Goal: Task Accomplishment & Management: Use online tool/utility

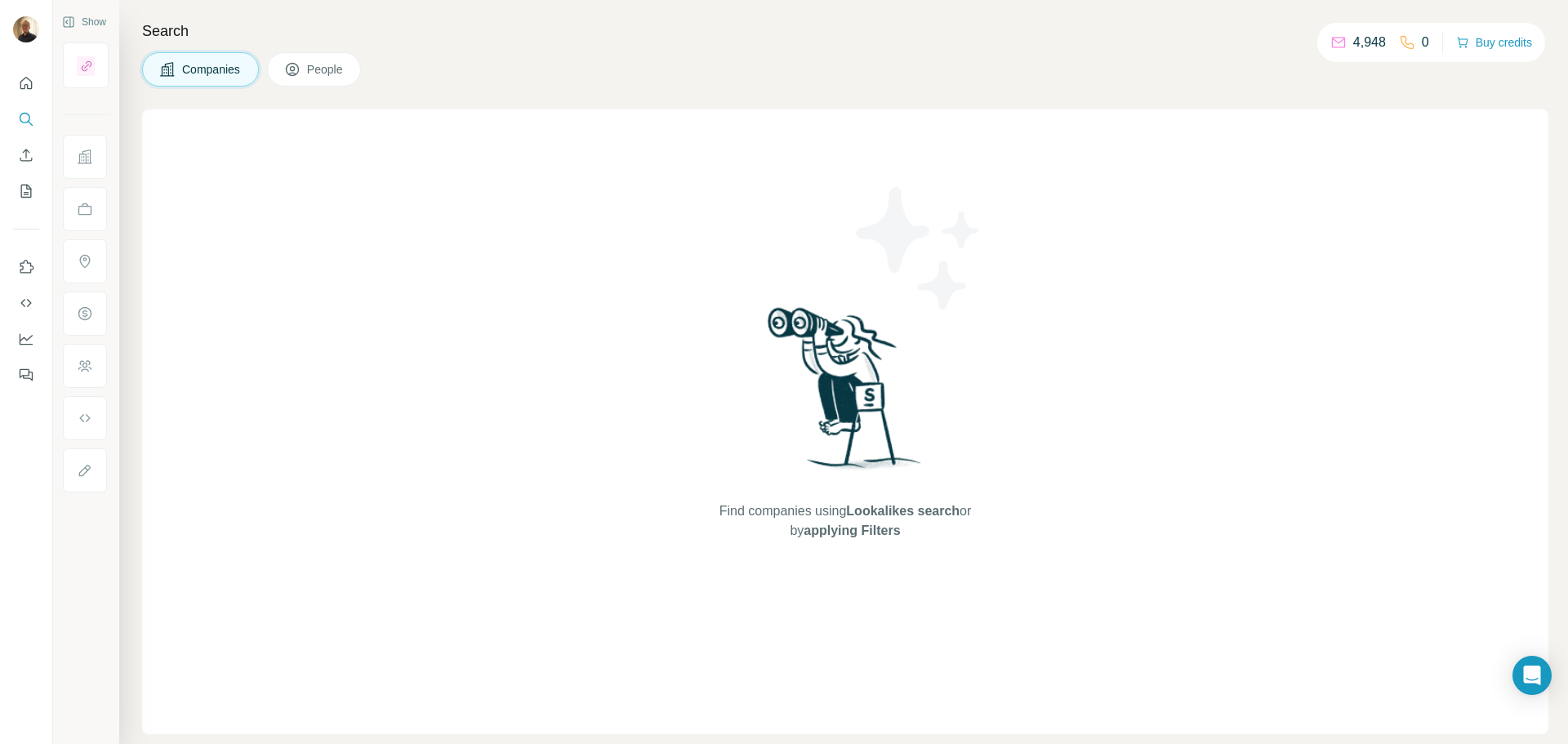
click at [304, 76] on button "People" at bounding box center [315, 69] width 95 height 34
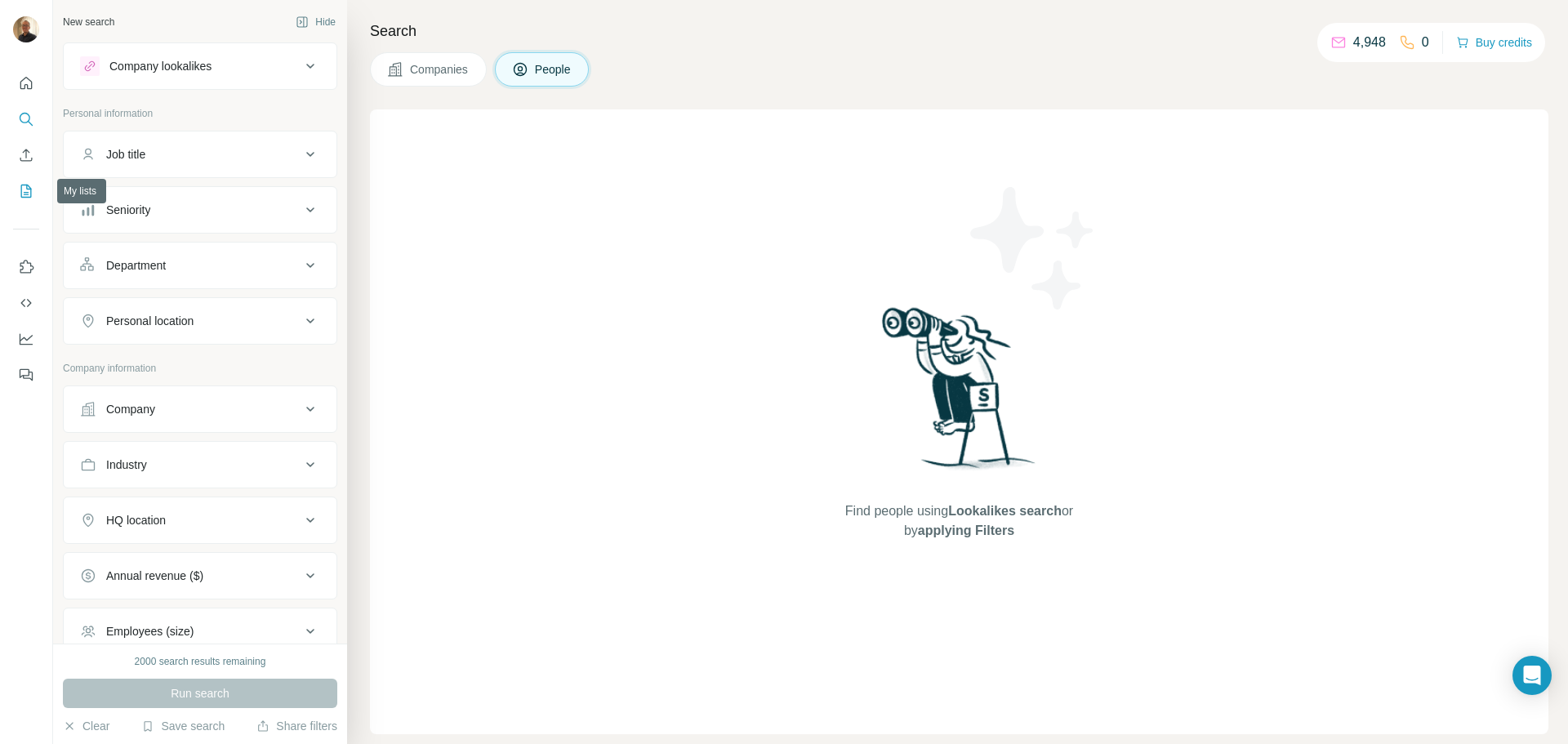
click at [27, 188] on icon "My lists" at bounding box center [28, 189] width 9 height 10
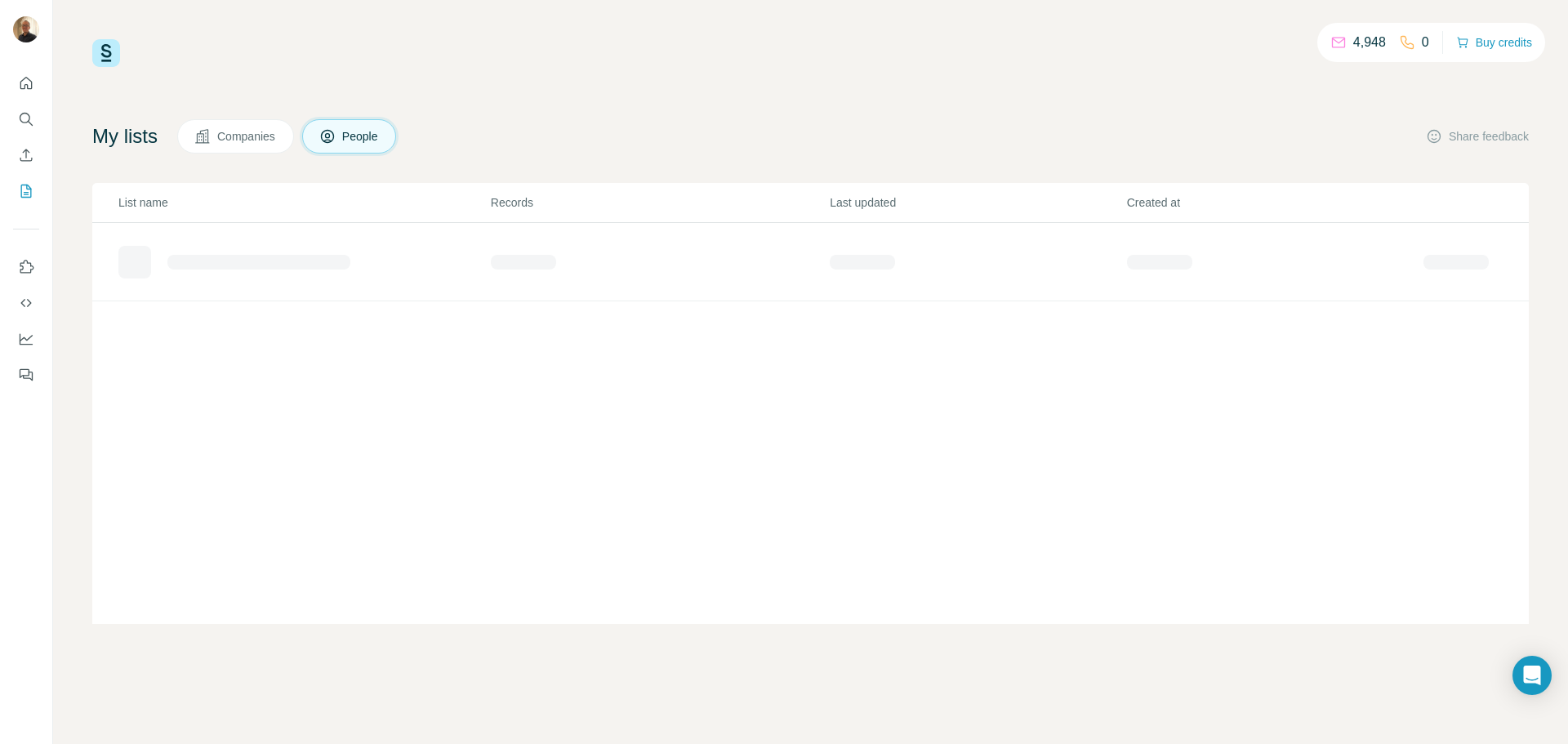
click at [292, 145] on button "Companies" at bounding box center [235, 136] width 117 height 34
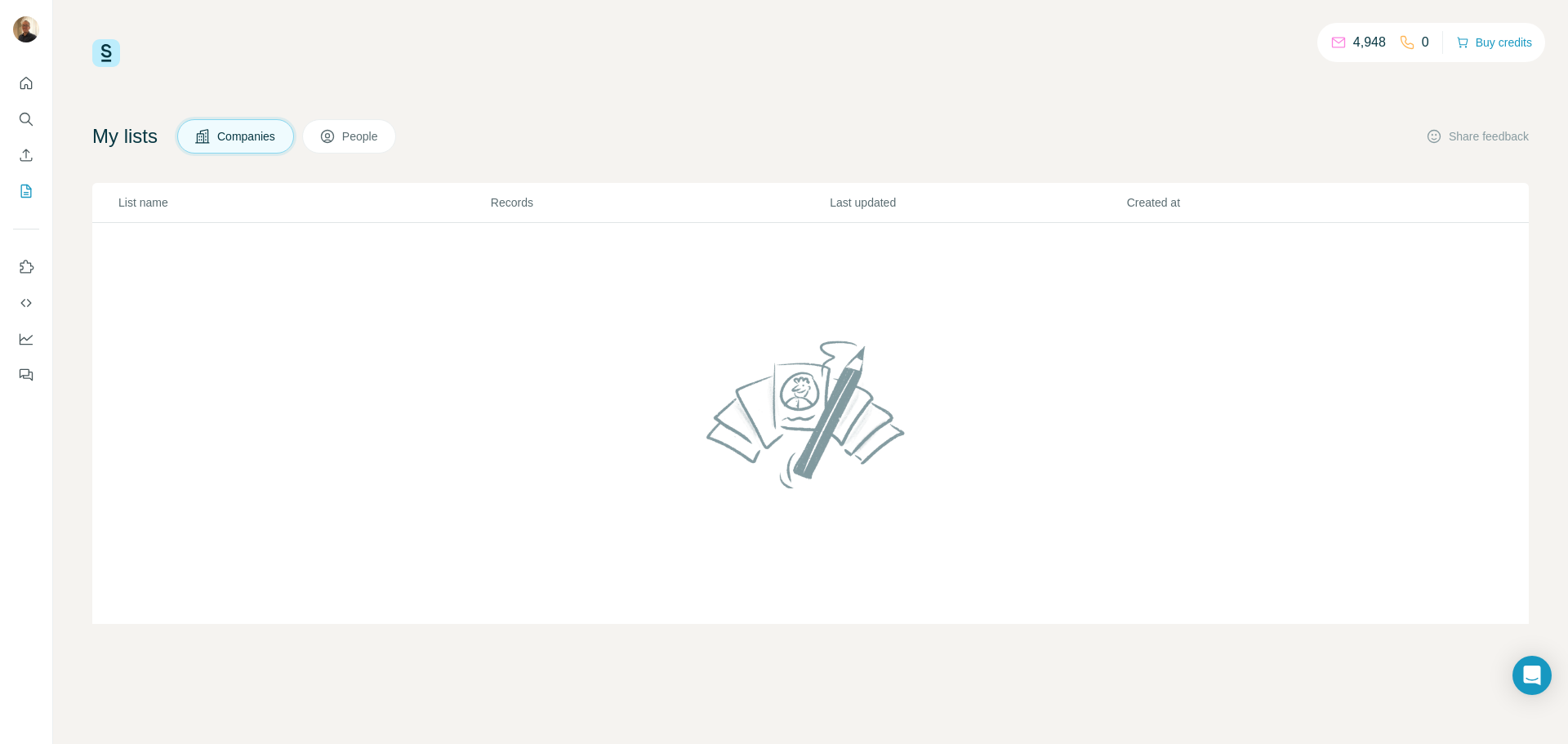
click at [379, 137] on span "People" at bounding box center [360, 136] width 37 height 16
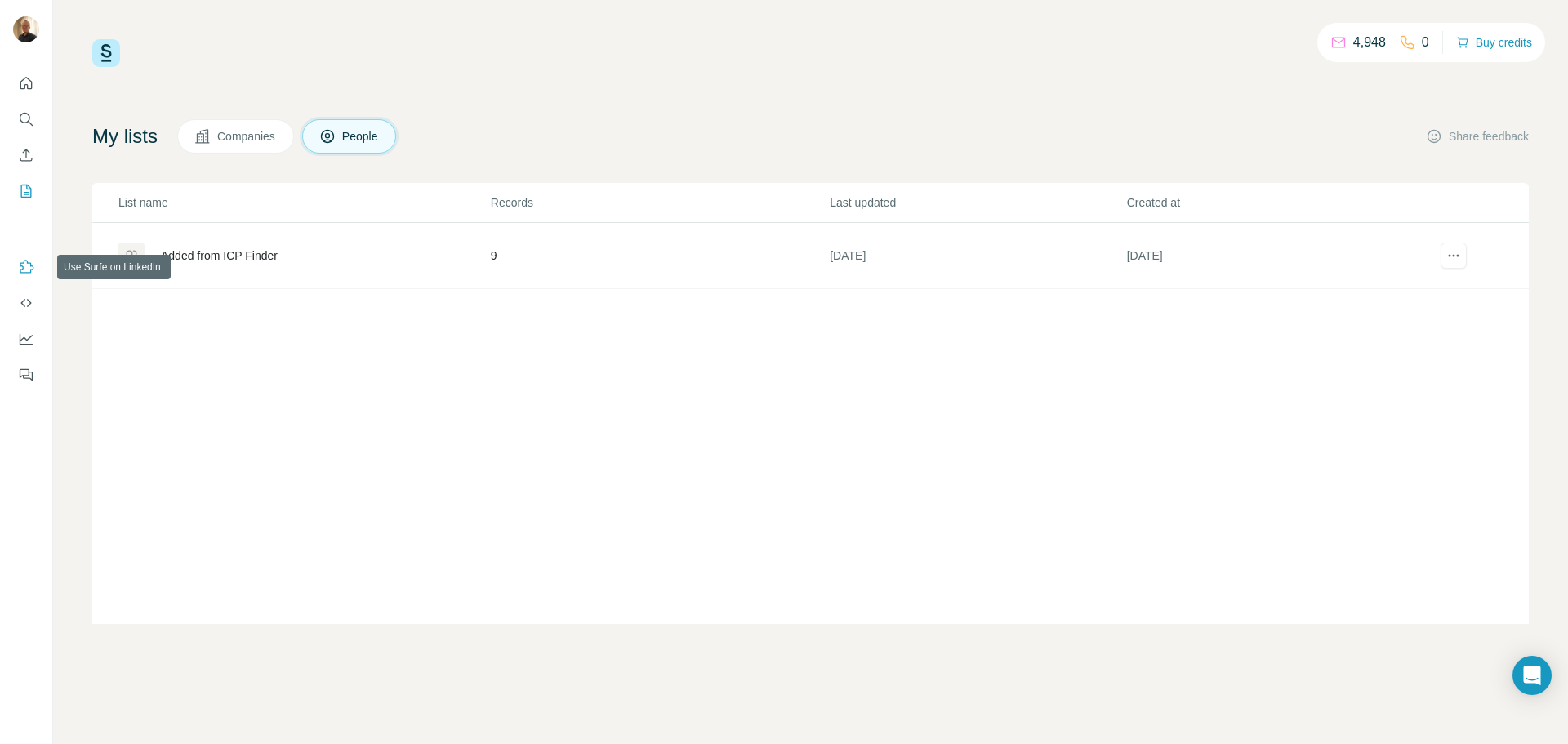
click at [24, 266] on icon "Use Surfe on LinkedIn" at bounding box center [26, 266] width 16 height 16
click at [31, 340] on icon "Dashboard" at bounding box center [26, 339] width 16 height 16
click at [25, 85] on icon "Quick start" at bounding box center [26, 83] width 12 height 12
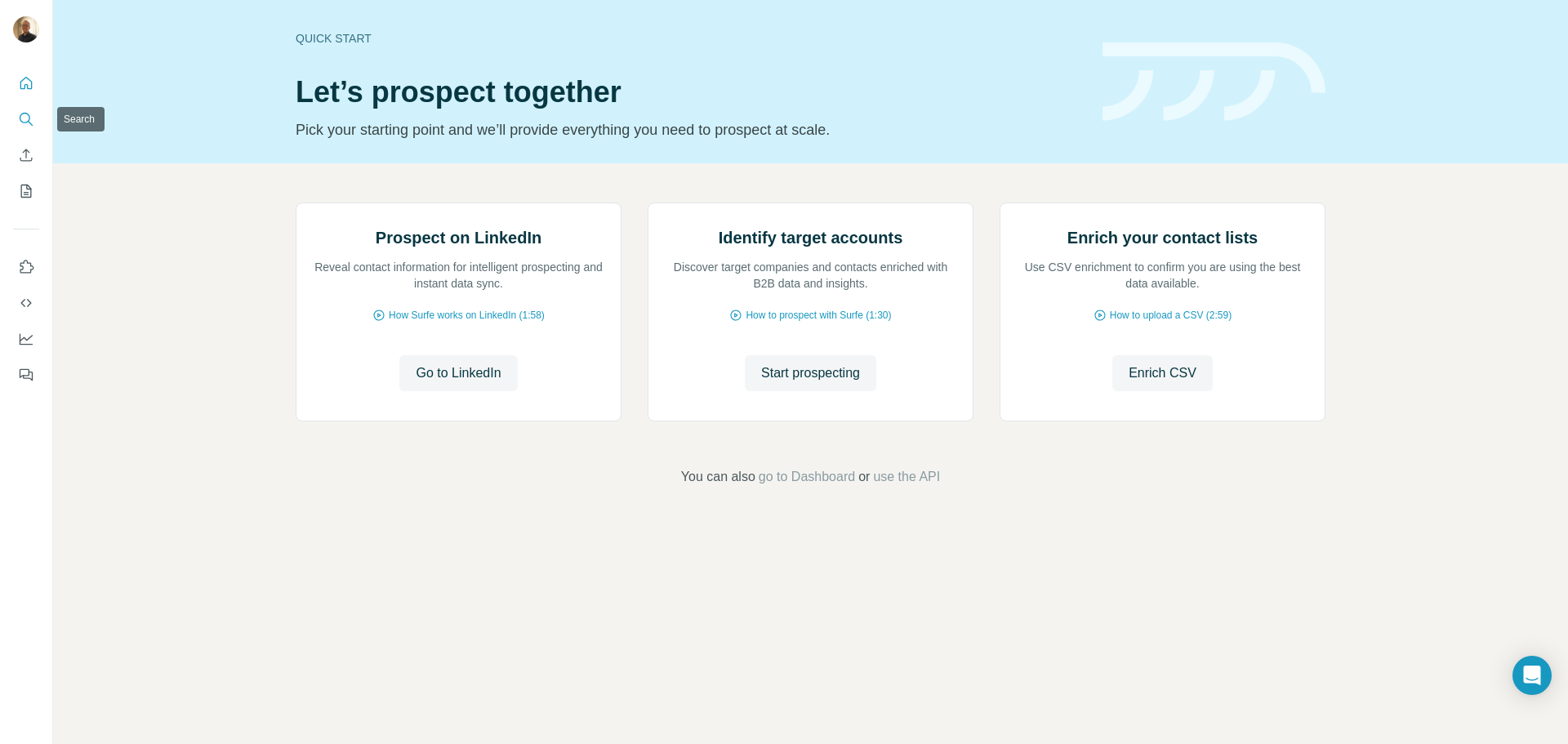
click at [24, 118] on icon "Search" at bounding box center [26, 119] width 16 height 16
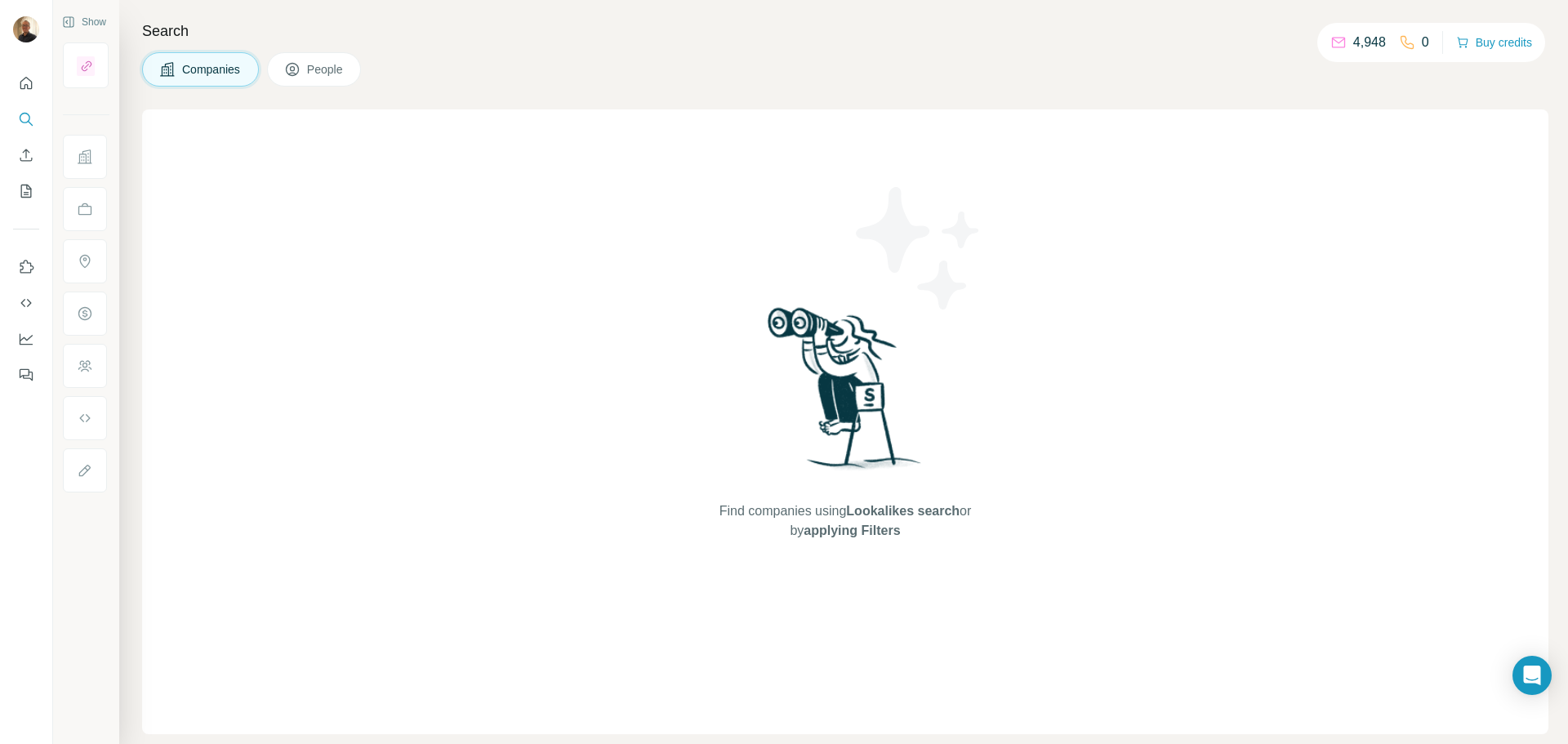
click at [620, 211] on div "Find companies using Lookalikes search or by applying Filters" at bounding box center [844, 421] width 1406 height 625
click at [1369, 44] on p "4,948" at bounding box center [1369, 42] width 32 height 20
click at [25, 82] on icon "Quick start" at bounding box center [26, 83] width 16 height 16
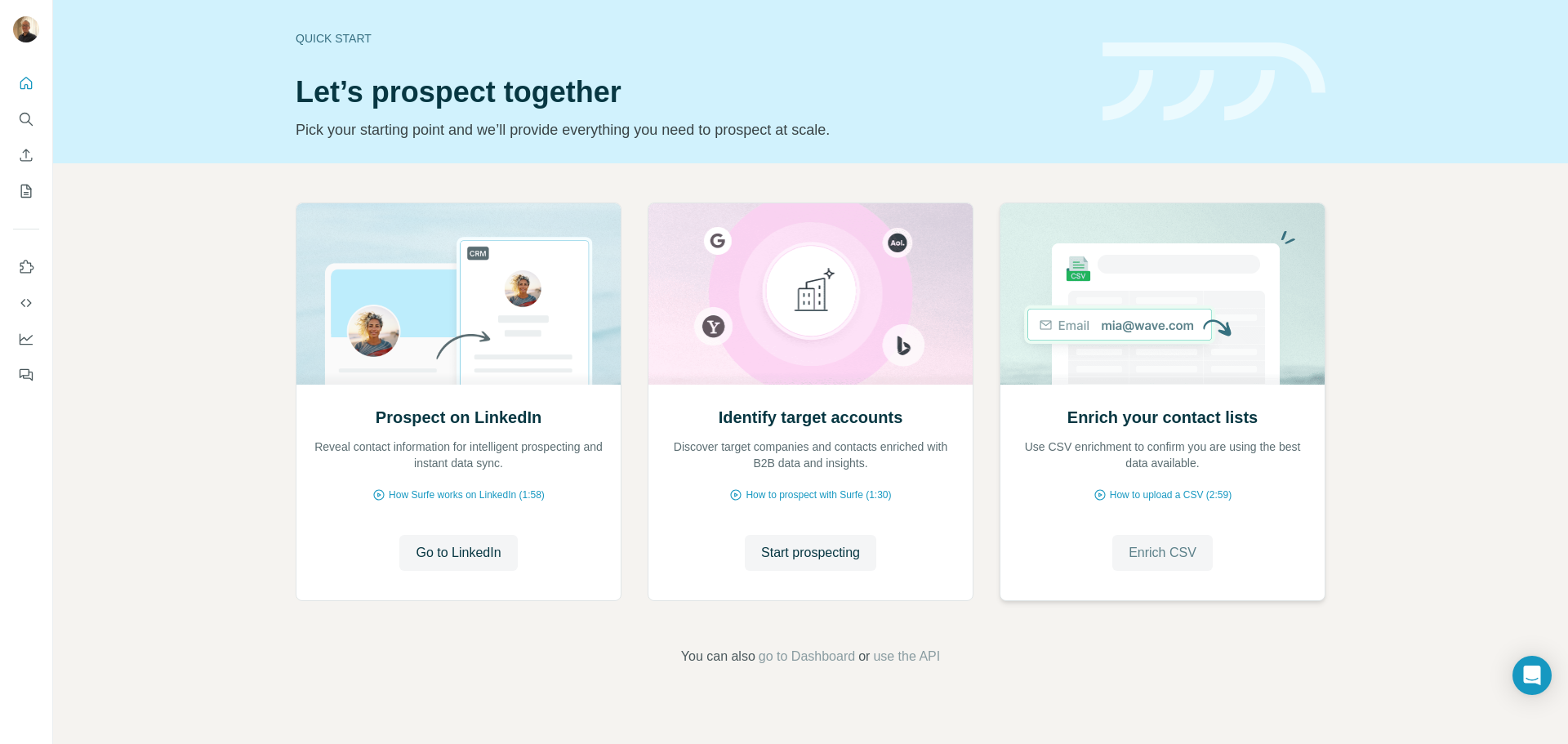
click at [1191, 548] on span "Enrich CSV" at bounding box center [1162, 553] width 68 height 20
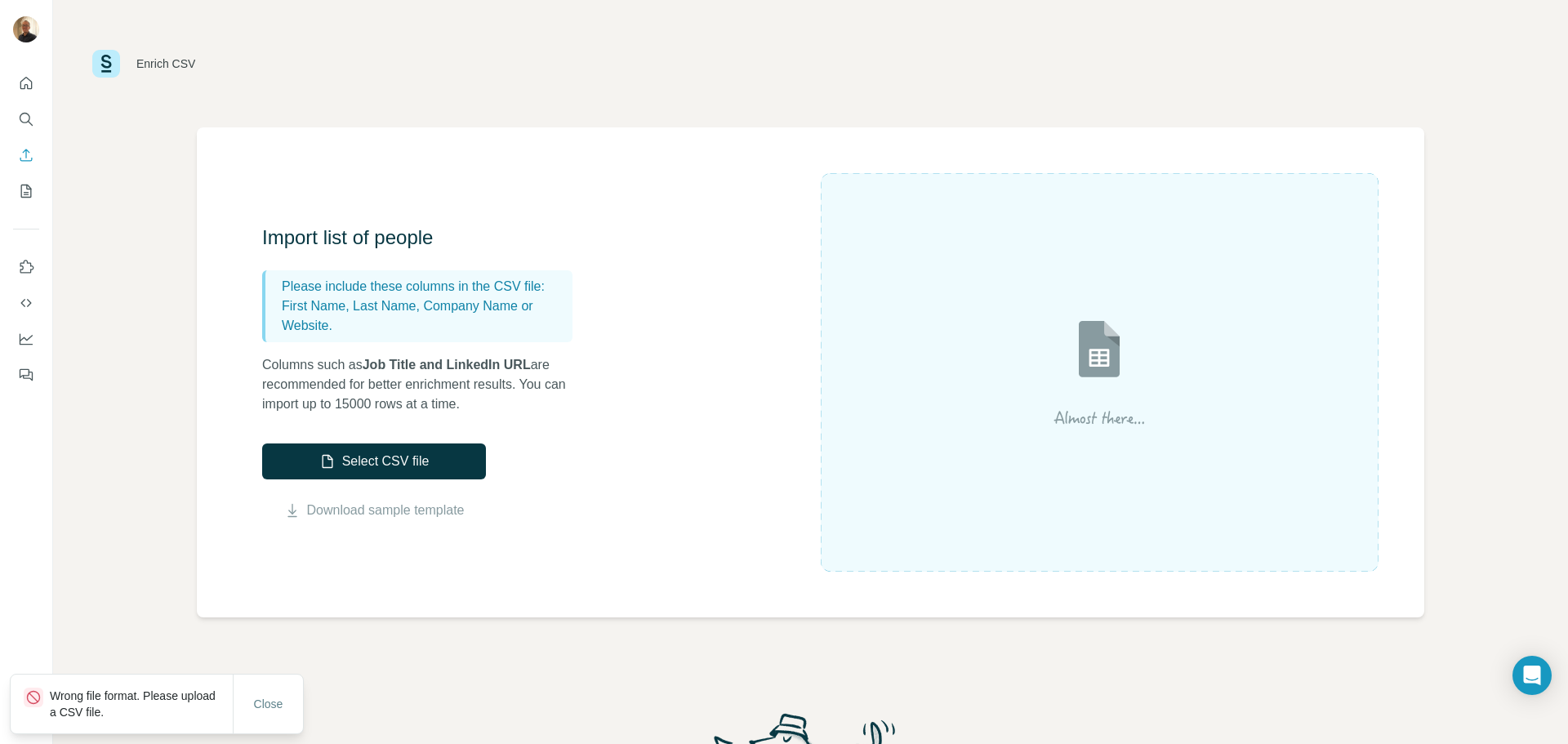
drag, startPoint x: 268, startPoint y: 708, endPoint x: 9, endPoint y: 556, distance: 300.3
click at [268, 703] on span "Close" at bounding box center [268, 704] width 29 height 16
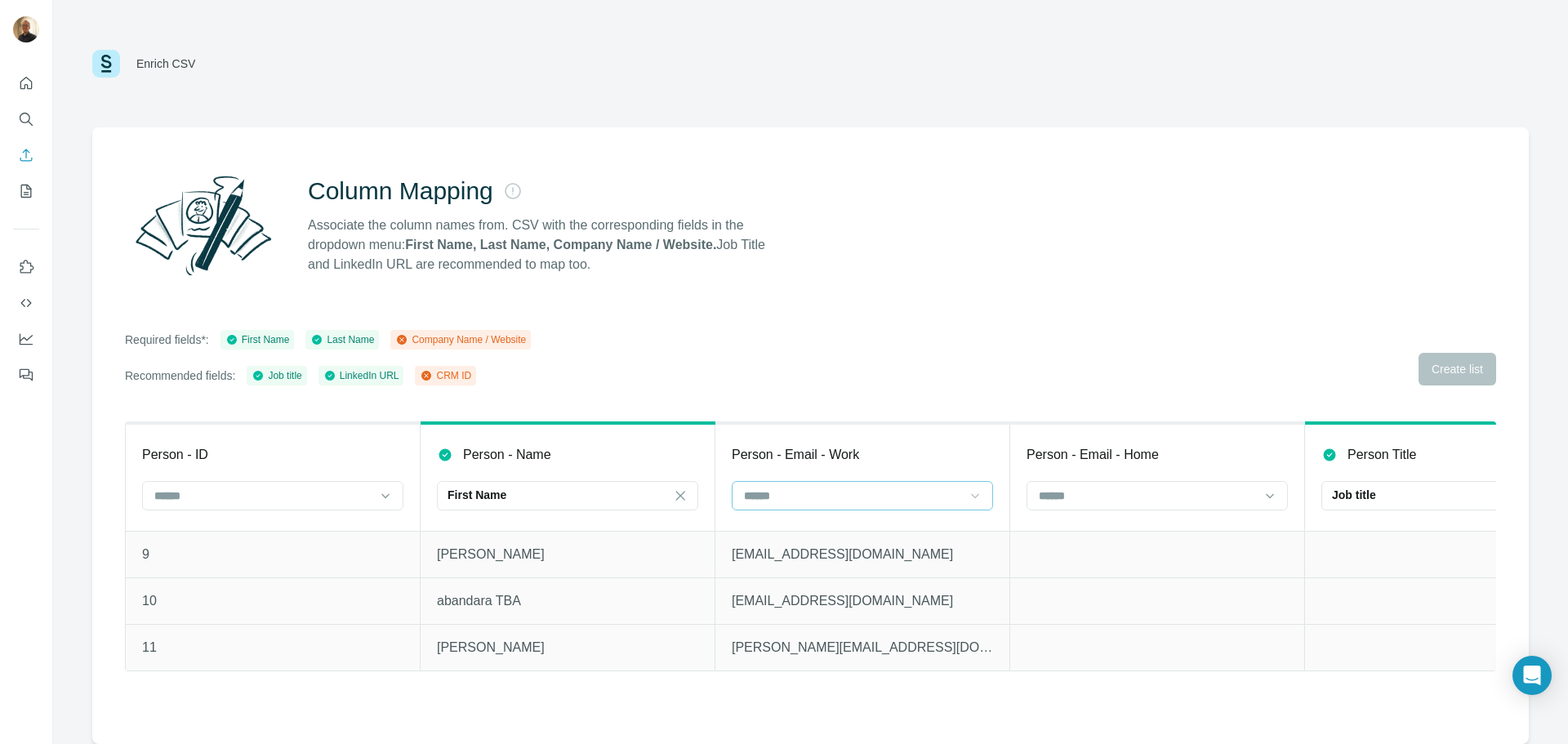
click at [978, 493] on icon at bounding box center [975, 496] width 16 height 16
click at [274, 501] on input at bounding box center [263, 496] width 221 height 18
click at [204, 600] on div "CRM ID" at bounding box center [273, 591] width 253 height 29
click at [912, 500] on input at bounding box center [852, 496] width 221 height 18
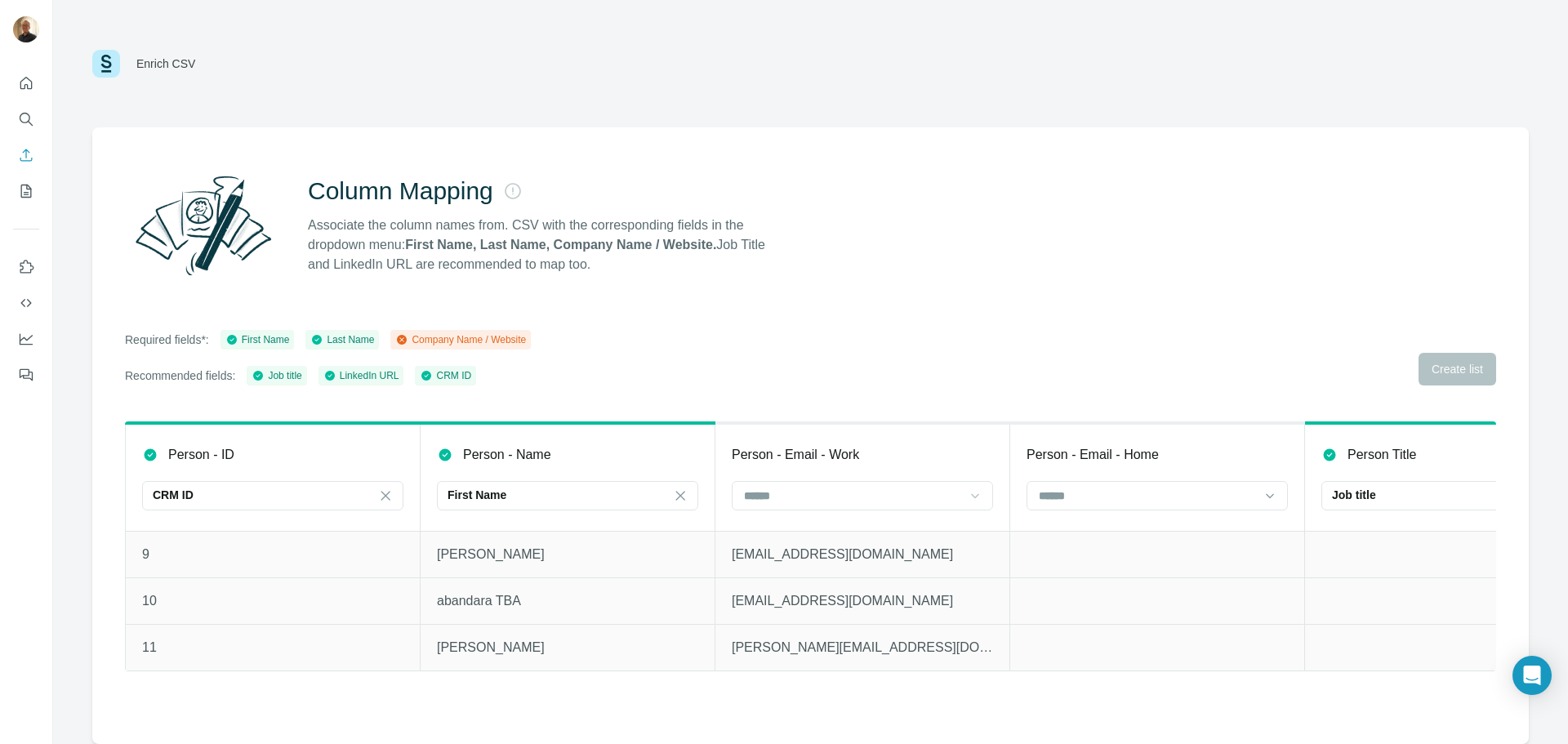
click at [1241, 620] on td at bounding box center [1157, 600] width 295 height 47
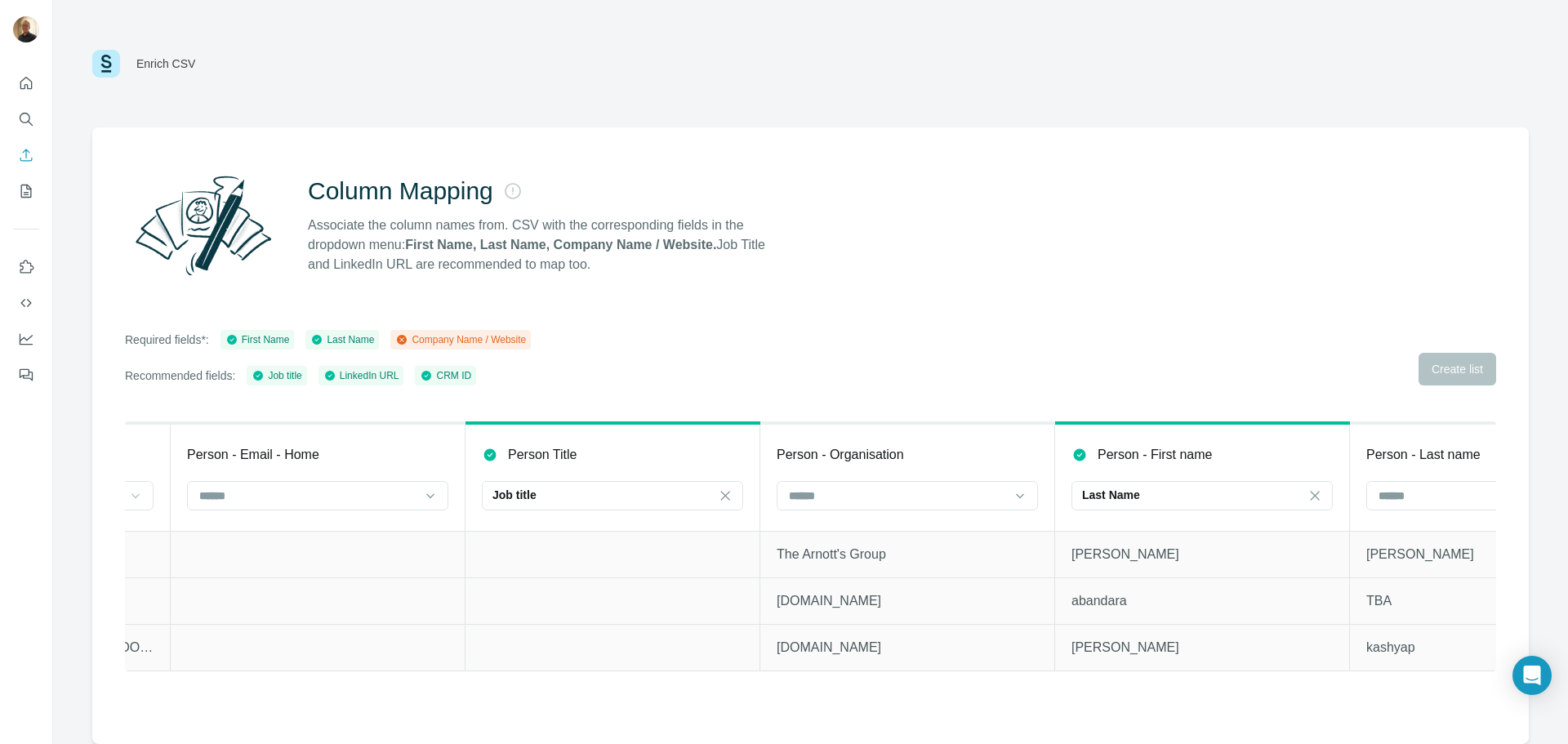
scroll to position [0, 912]
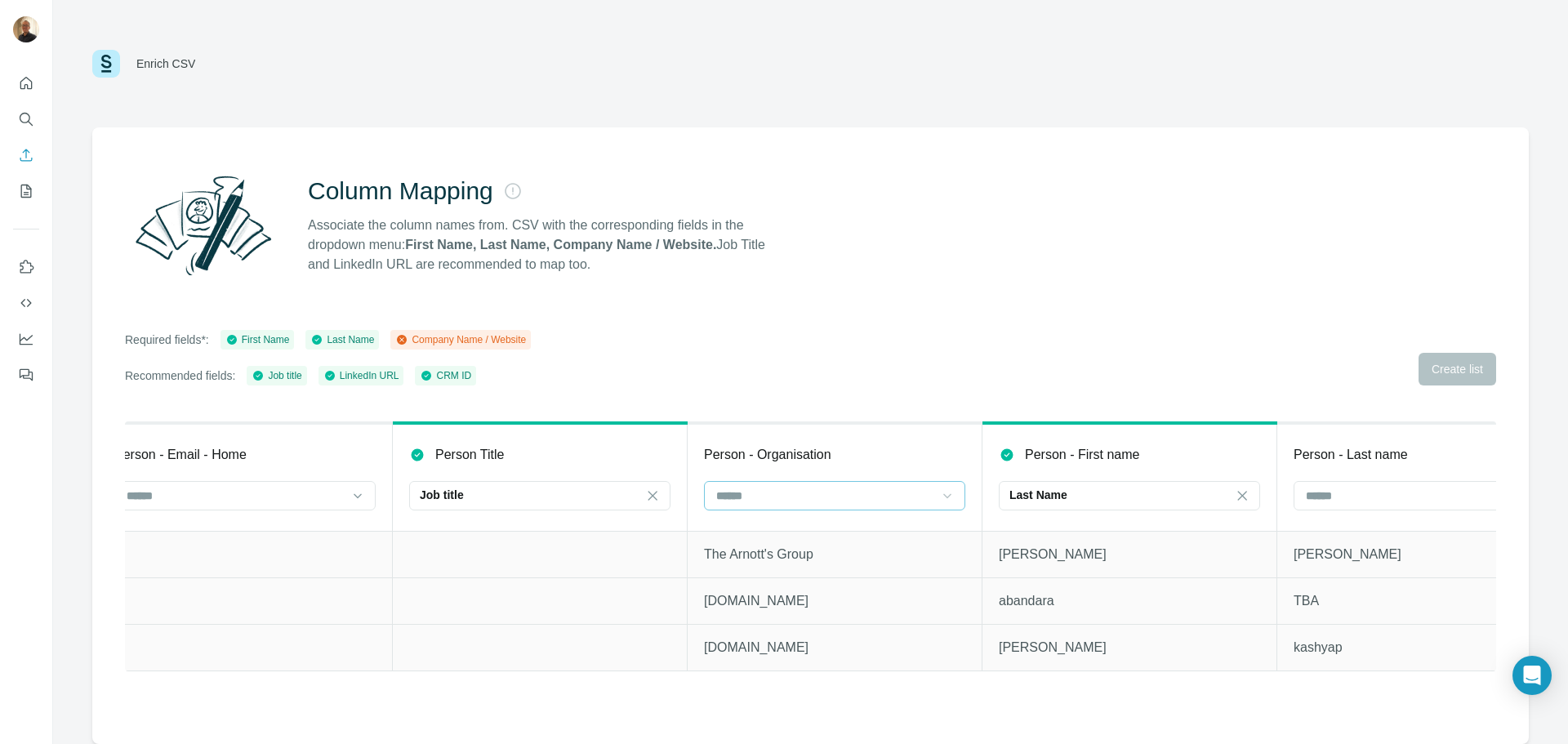
click at [948, 499] on icon at bounding box center [946, 496] width 16 height 16
click at [779, 526] on p "Company Name" at bounding box center [759, 532] width 83 height 16
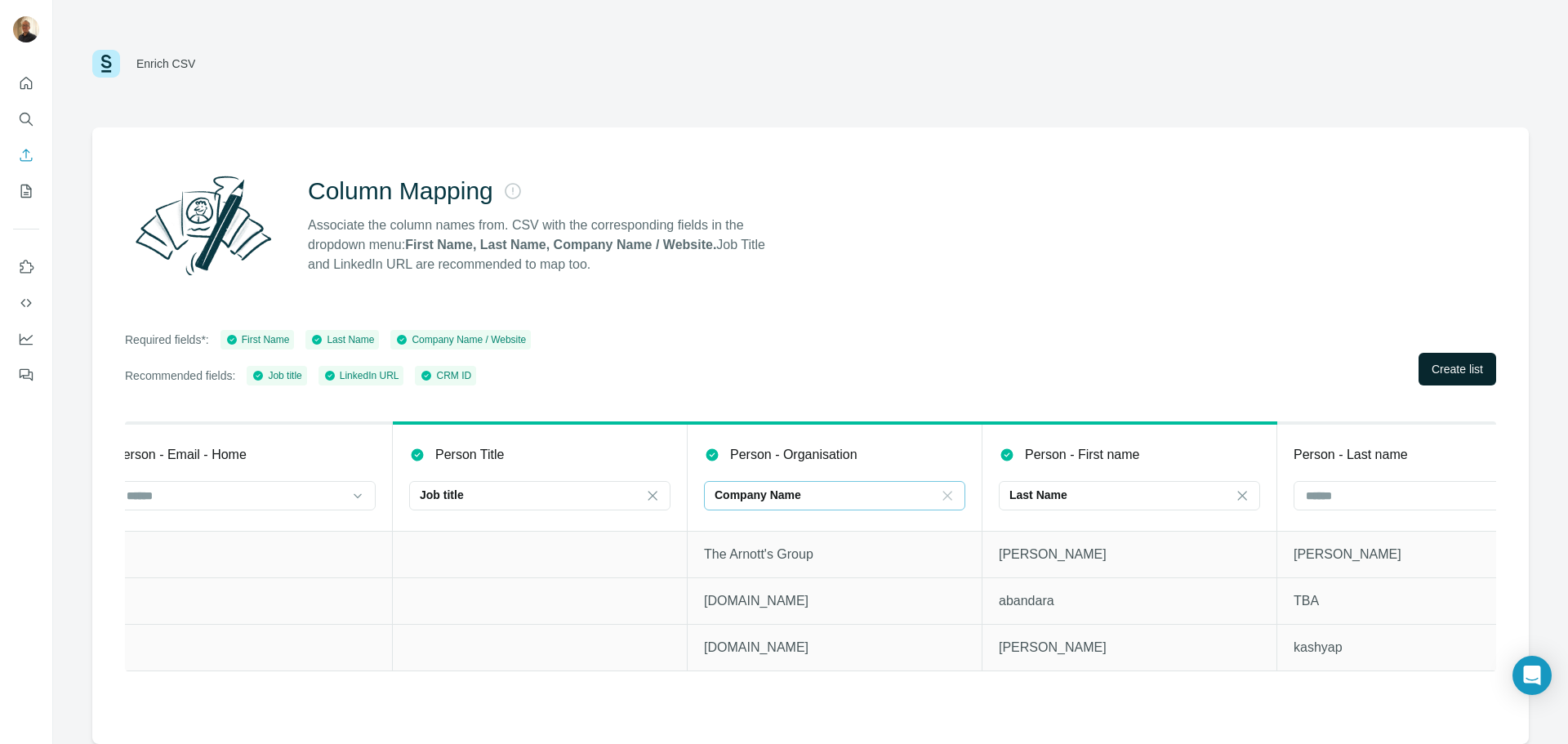
click at [1443, 369] on span "Create list" at bounding box center [1457, 369] width 51 height 16
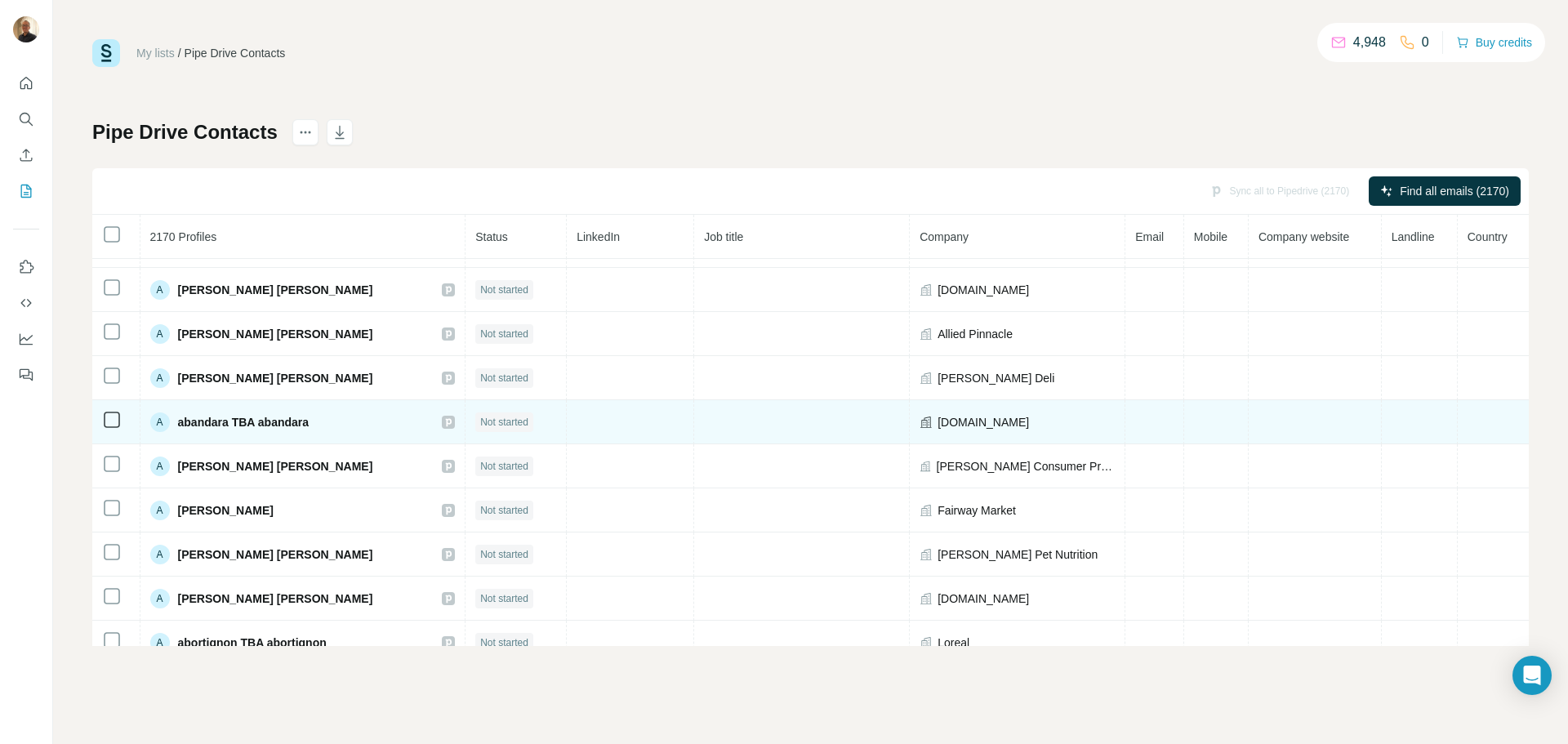
scroll to position [54, 0]
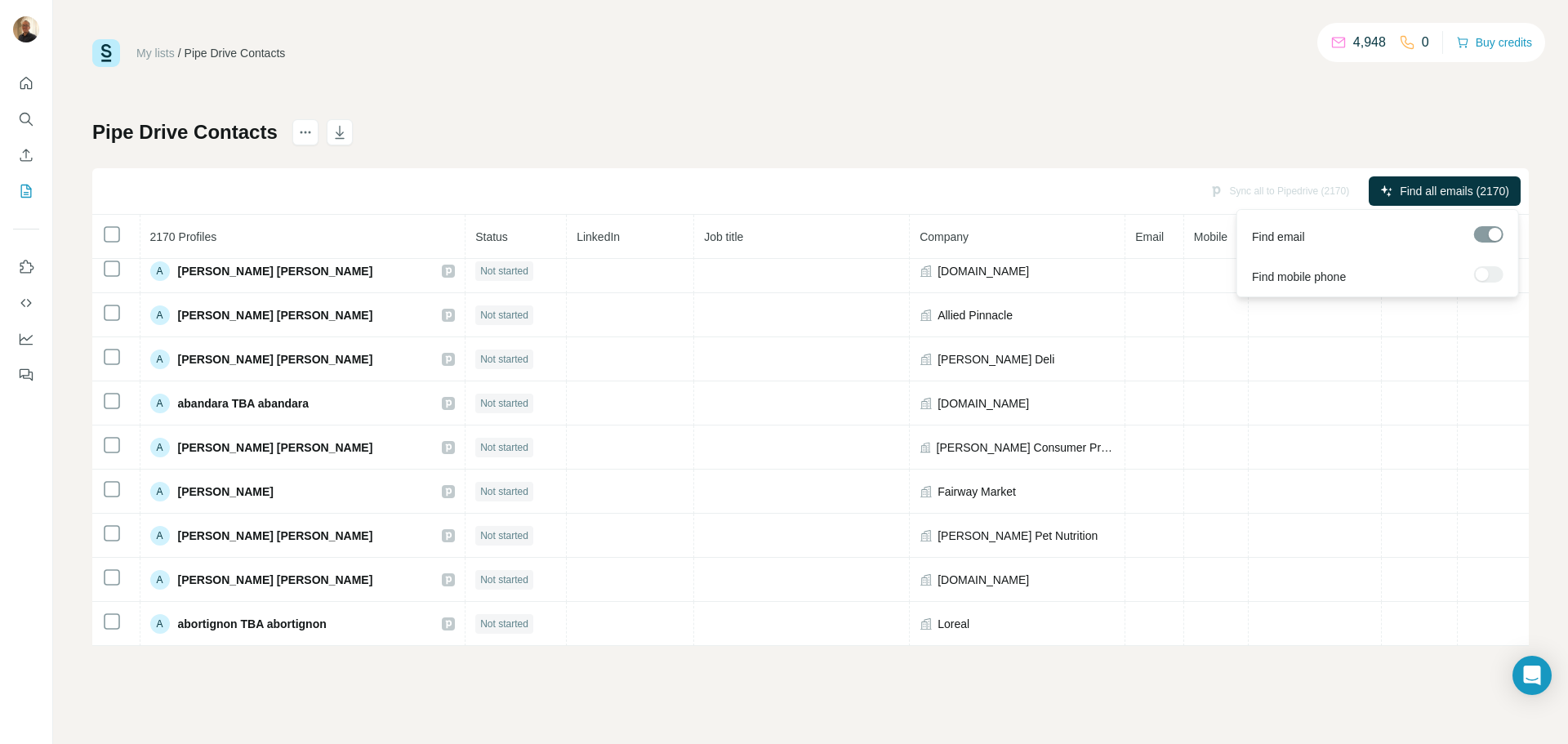
click at [1297, 235] on span "Find email" at bounding box center [1278, 236] width 53 height 16
click at [1011, 713] on div "My lists / Pipe Drive Contacts 4,948 0 Buy credits Pipe Drive Contacts Sync all…" at bounding box center [810, 372] width 1515 height 744
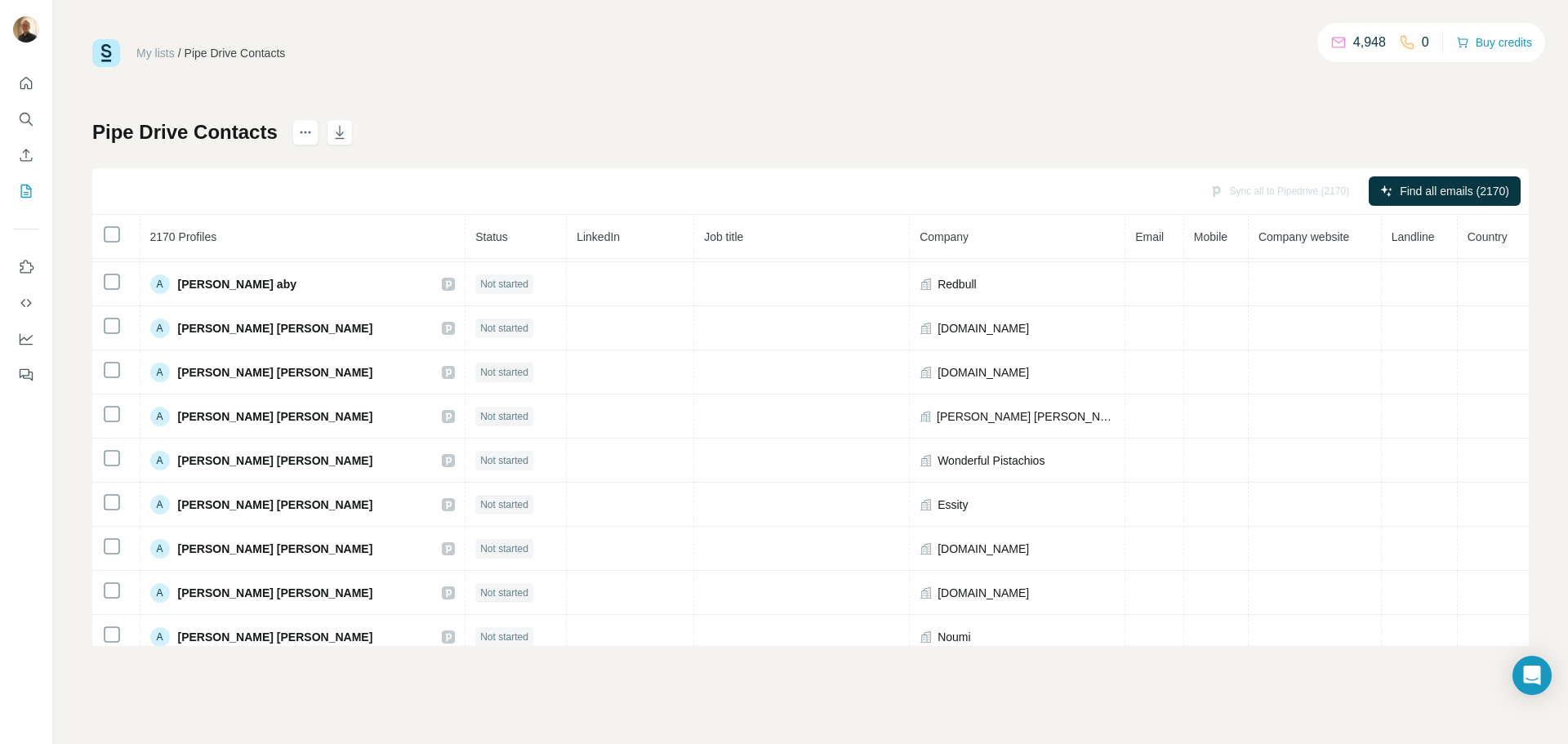
scroll to position [495, 0]
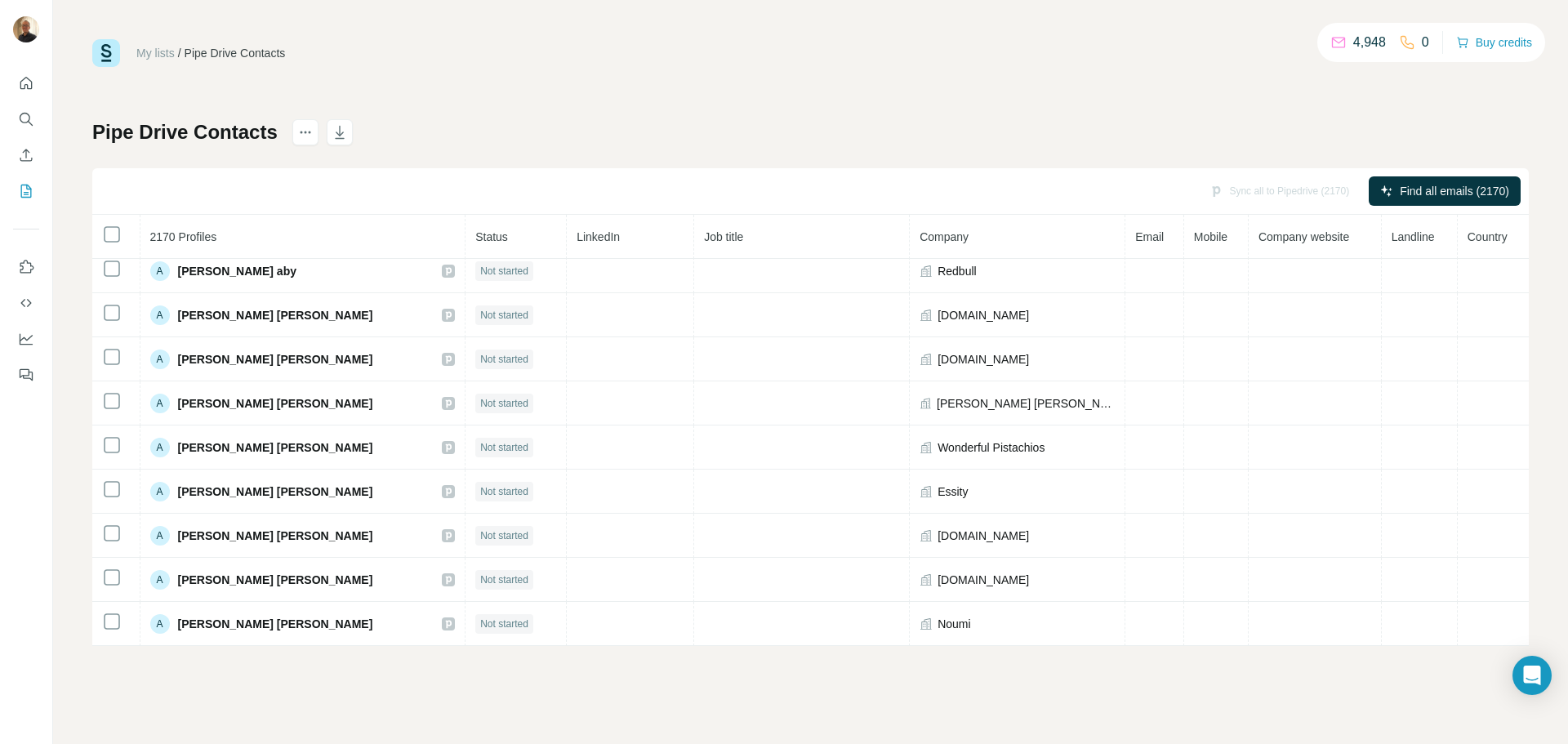
click at [748, 112] on div "My lists / Pipe Drive Contacts 4,948 0 Buy credits Pipe Drive Contacts Sync all…" at bounding box center [810, 343] width 1436 height 607
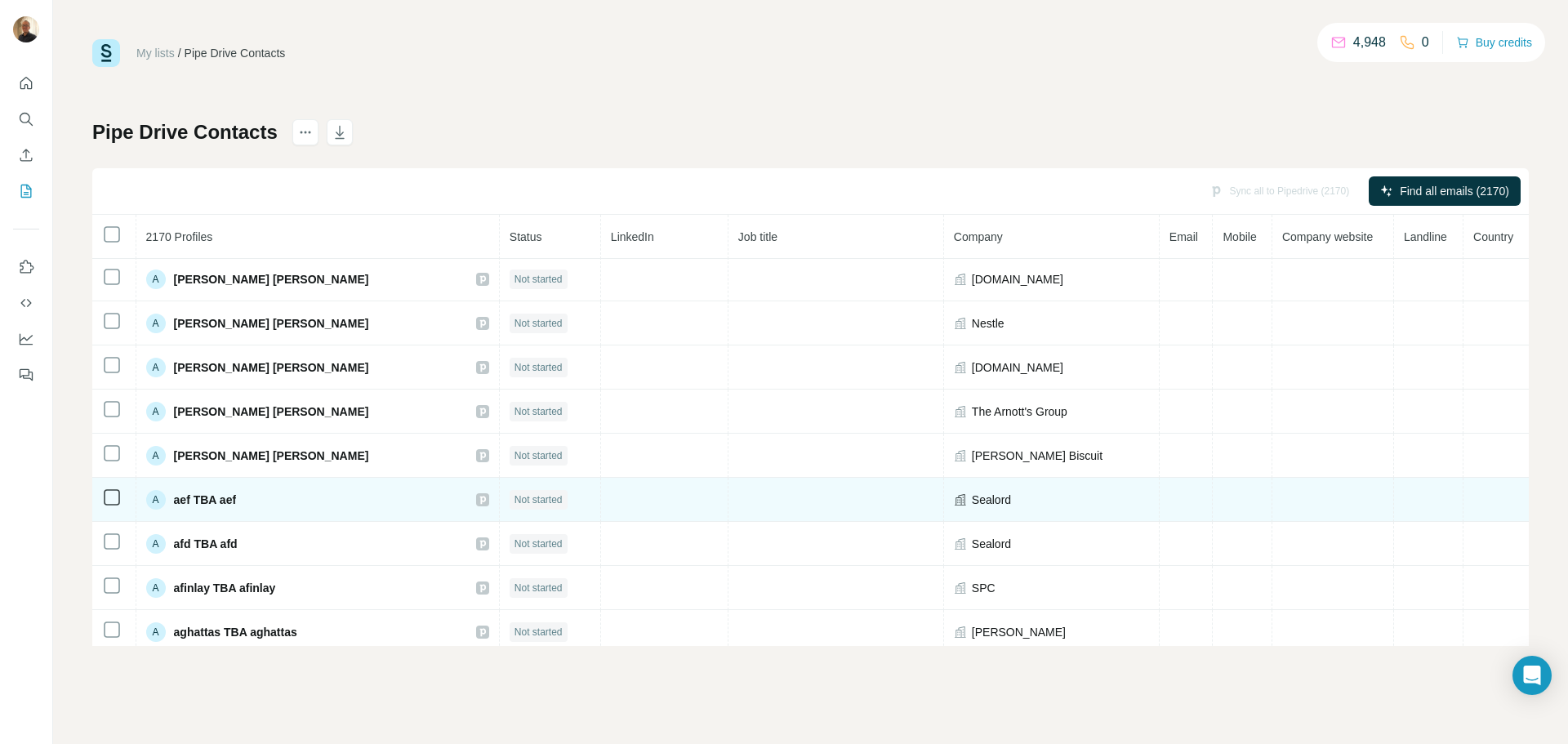
scroll to position [1296, 0]
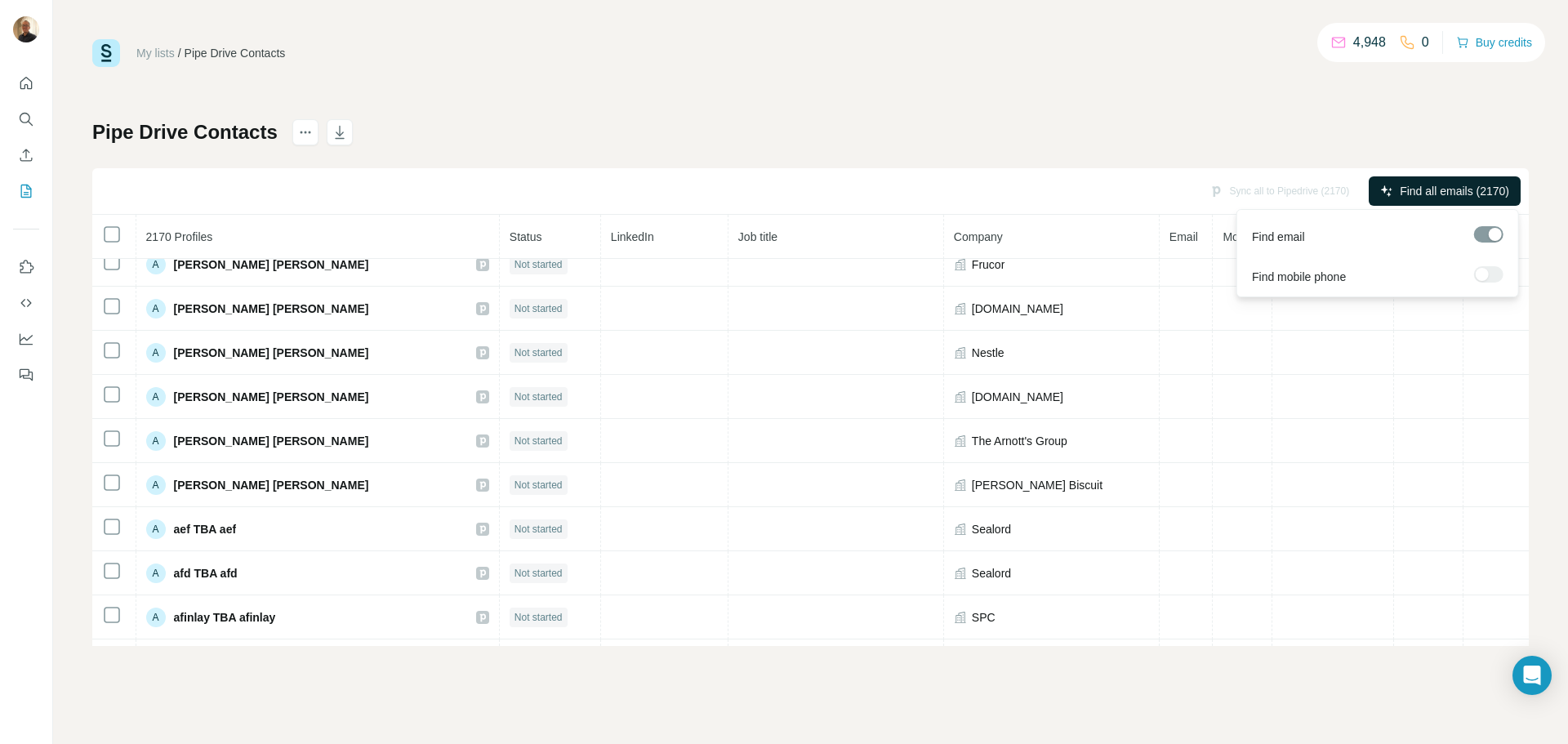
click at [1454, 185] on span "Find all emails (2170)" at bounding box center [1454, 190] width 109 height 16
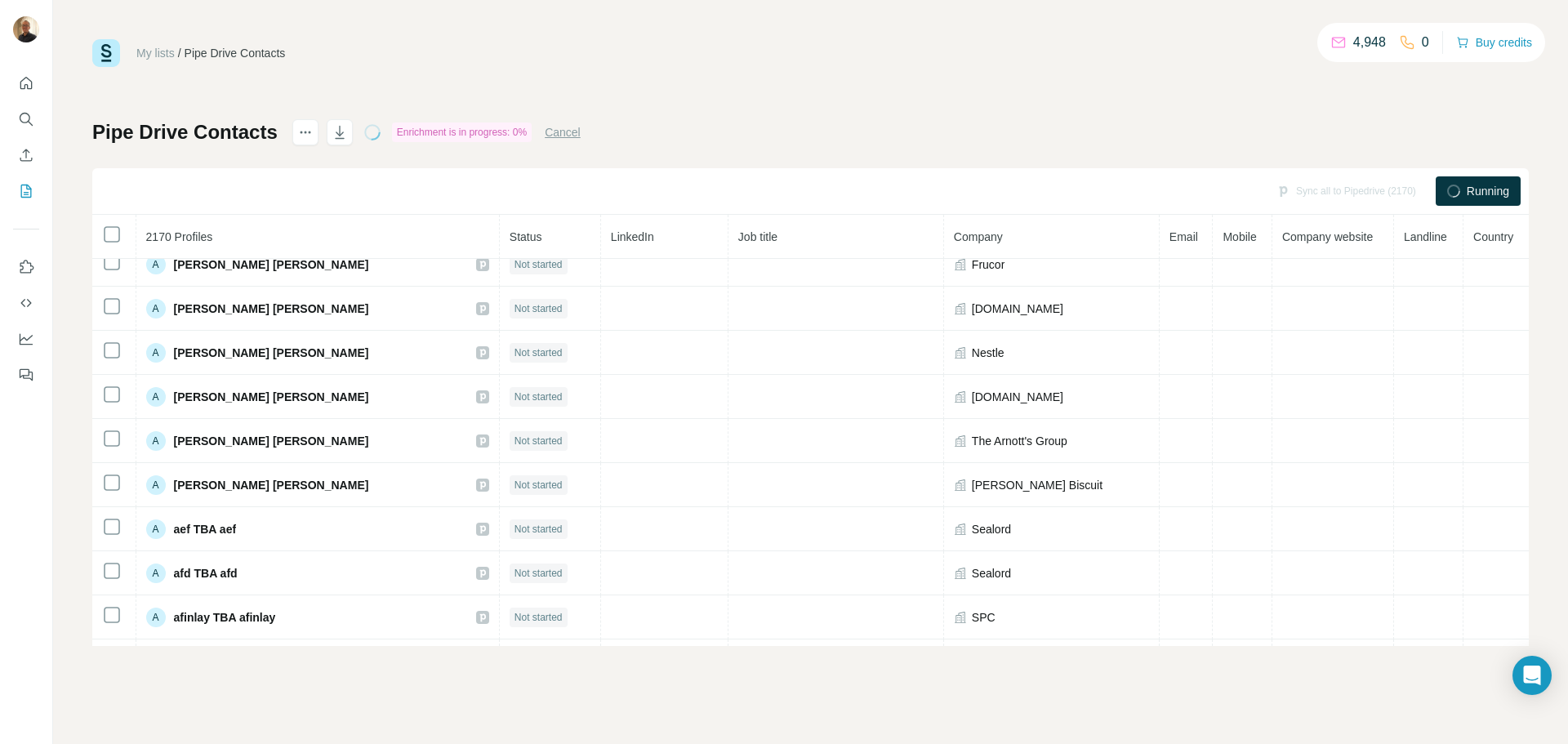
click at [1454, 185] on icon at bounding box center [1453, 190] width 18 height 18
click at [1479, 120] on div "Pipe Drive Contacts Enrichment is in progress: 0% Cancel Sync all to Pipedrive …" at bounding box center [810, 382] width 1436 height 527
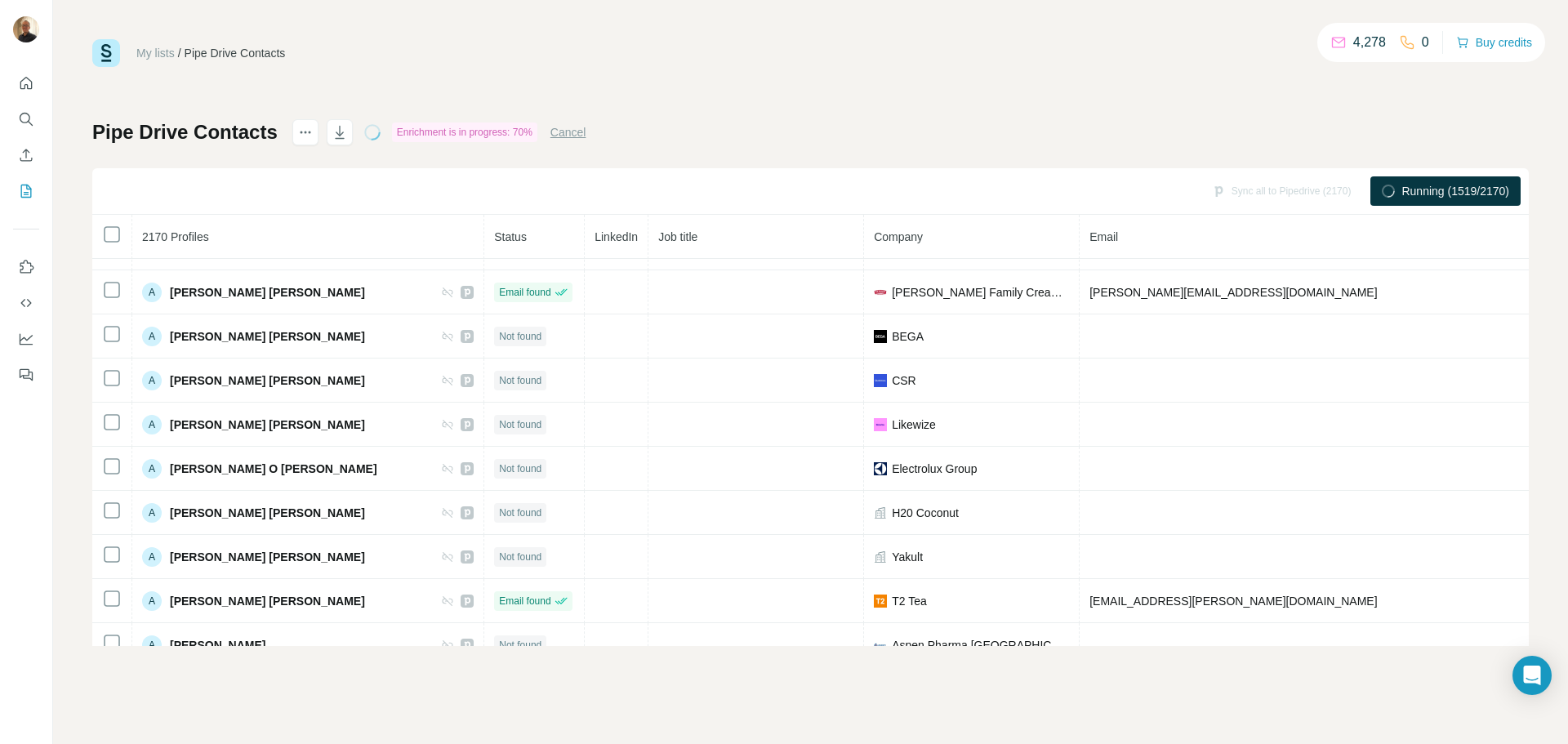
scroll to position [2709, 0]
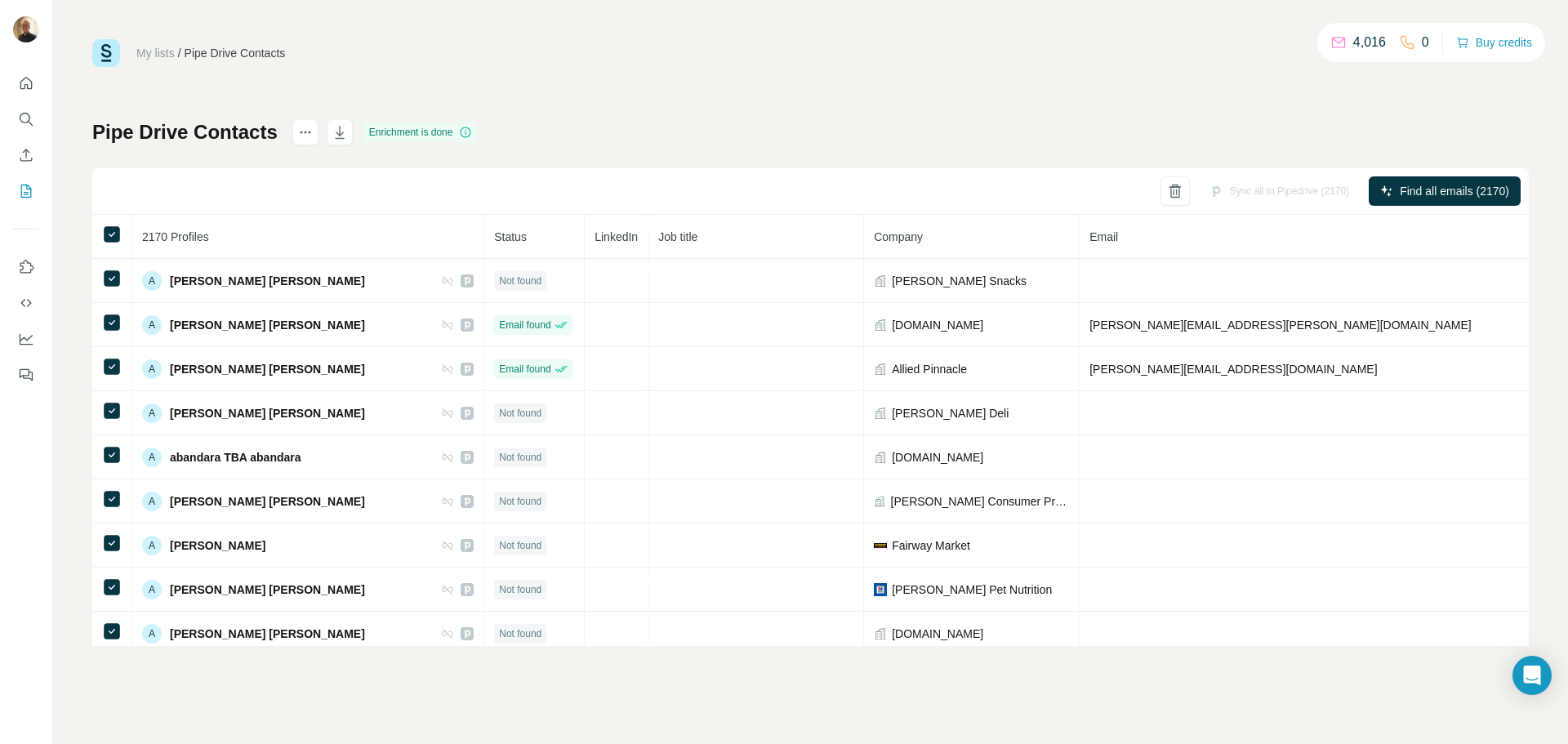
click at [723, 122] on div "Pipe Drive Contacts Enrichment is done Sync all to Pipedrive (2170) Find all em…" at bounding box center [810, 382] width 1436 height 527
click at [337, 136] on icon "button" at bounding box center [339, 132] width 16 height 16
